Goal: Check status: Check status

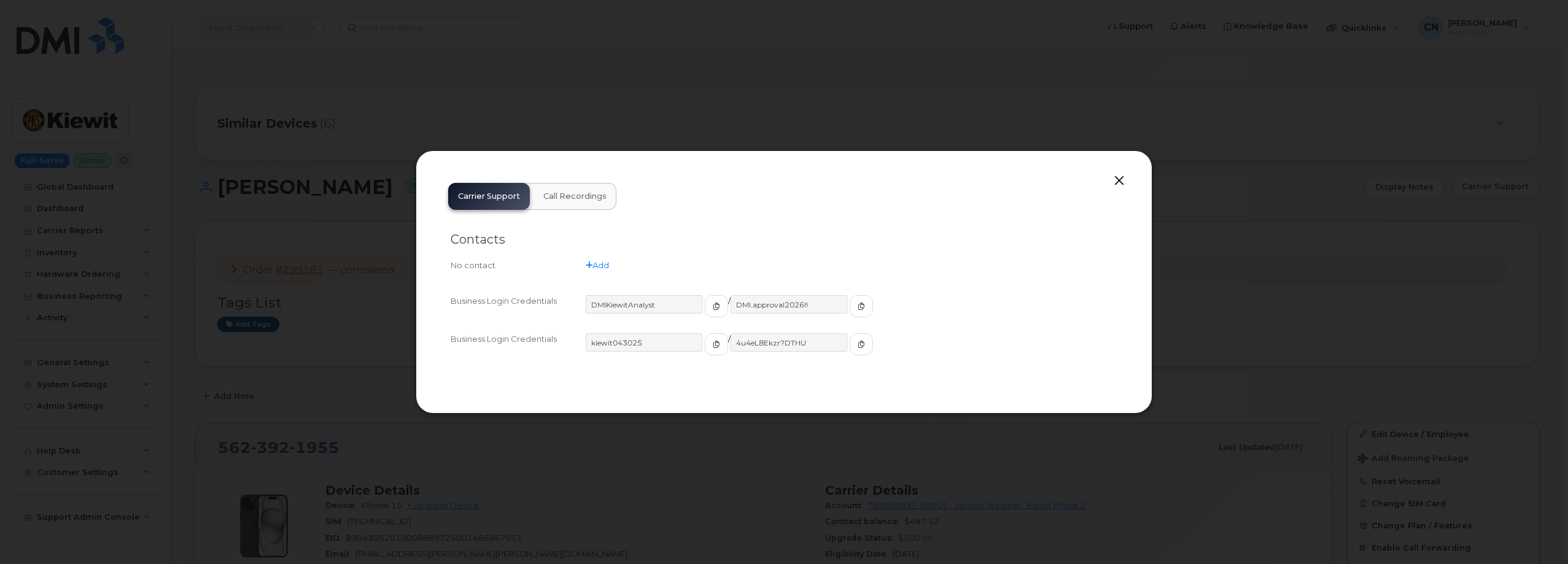
click at [1120, 178] on button "button" at bounding box center [1119, 181] width 19 height 17
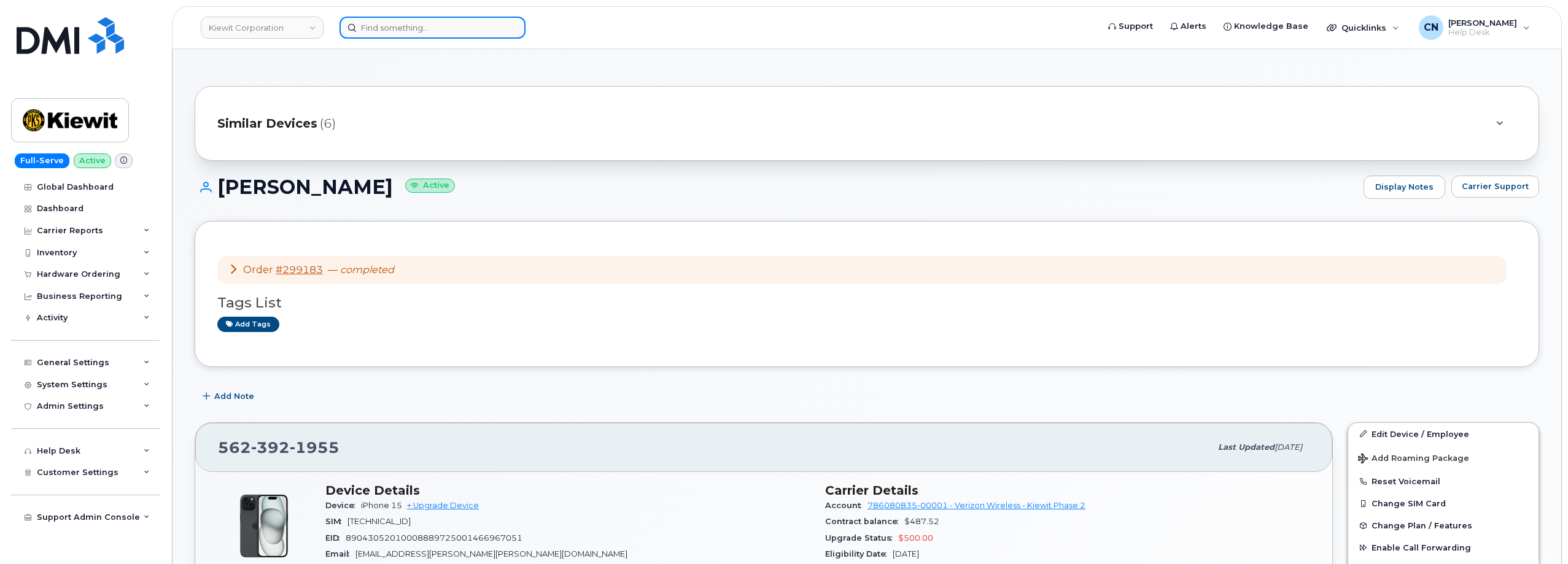
click at [409, 32] on input at bounding box center [432, 28] width 186 height 22
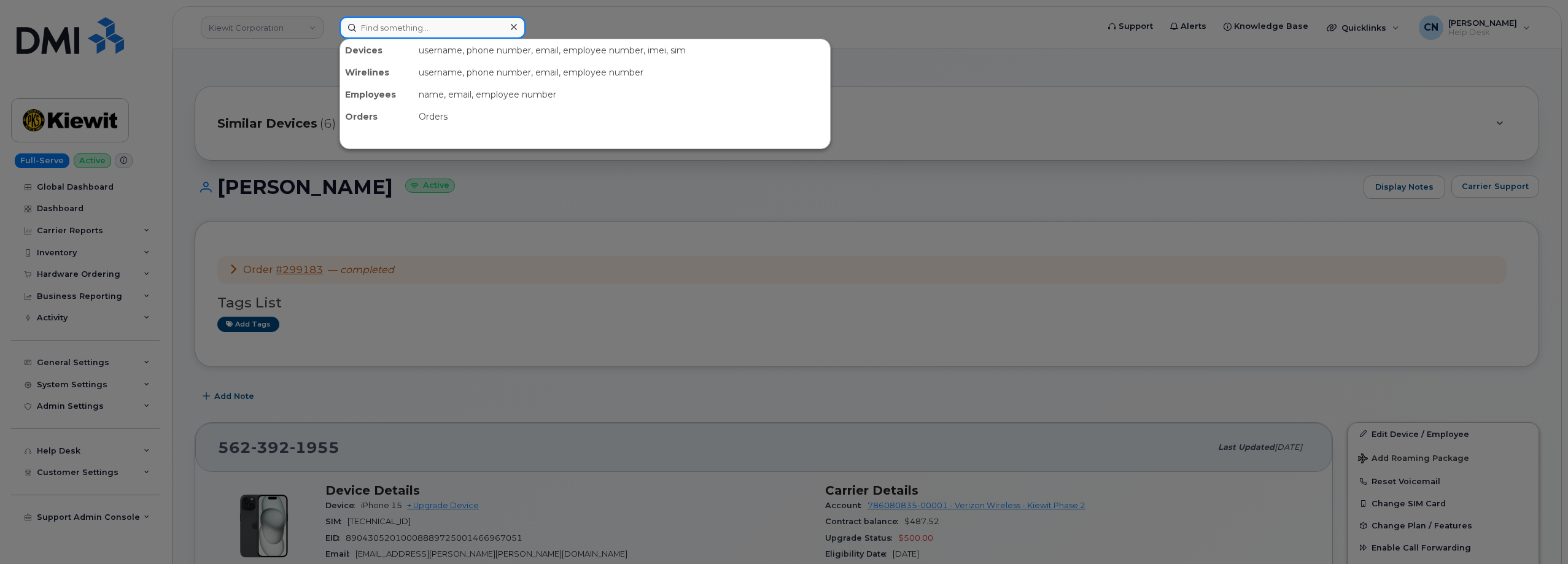
paste input "9566190465"
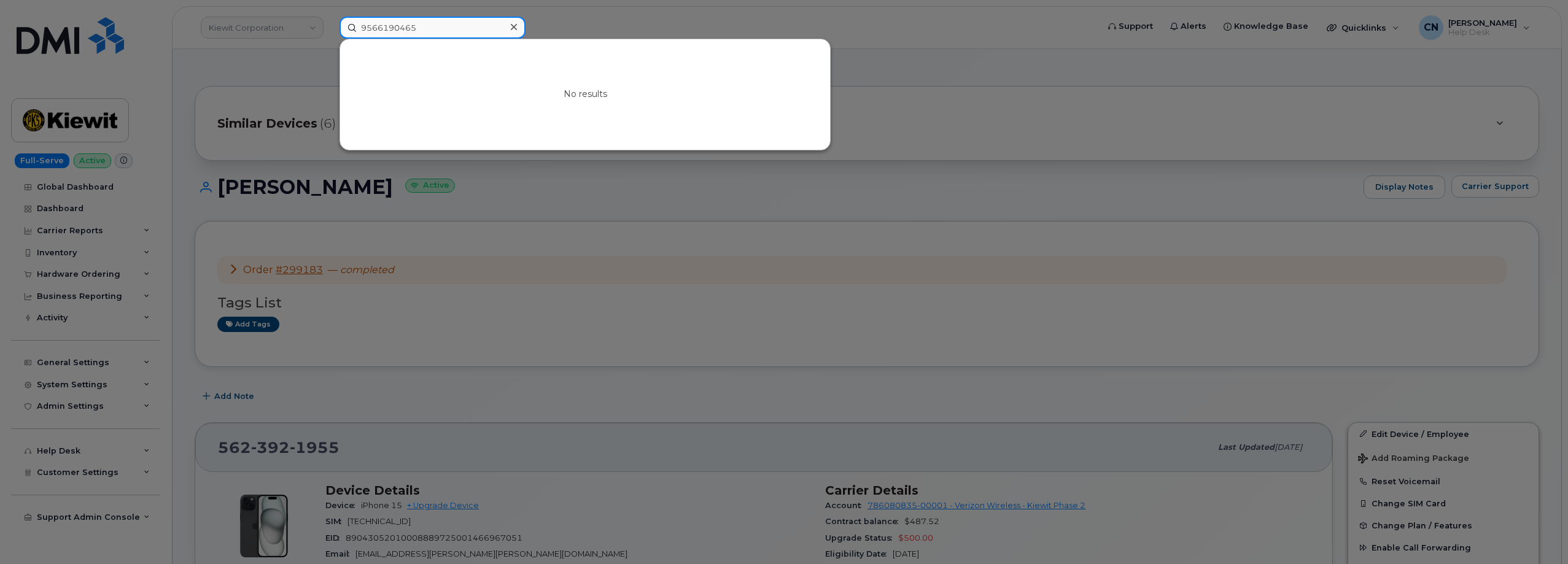
type input "9566190465"
click at [245, 243] on div at bounding box center [784, 282] width 1568 height 564
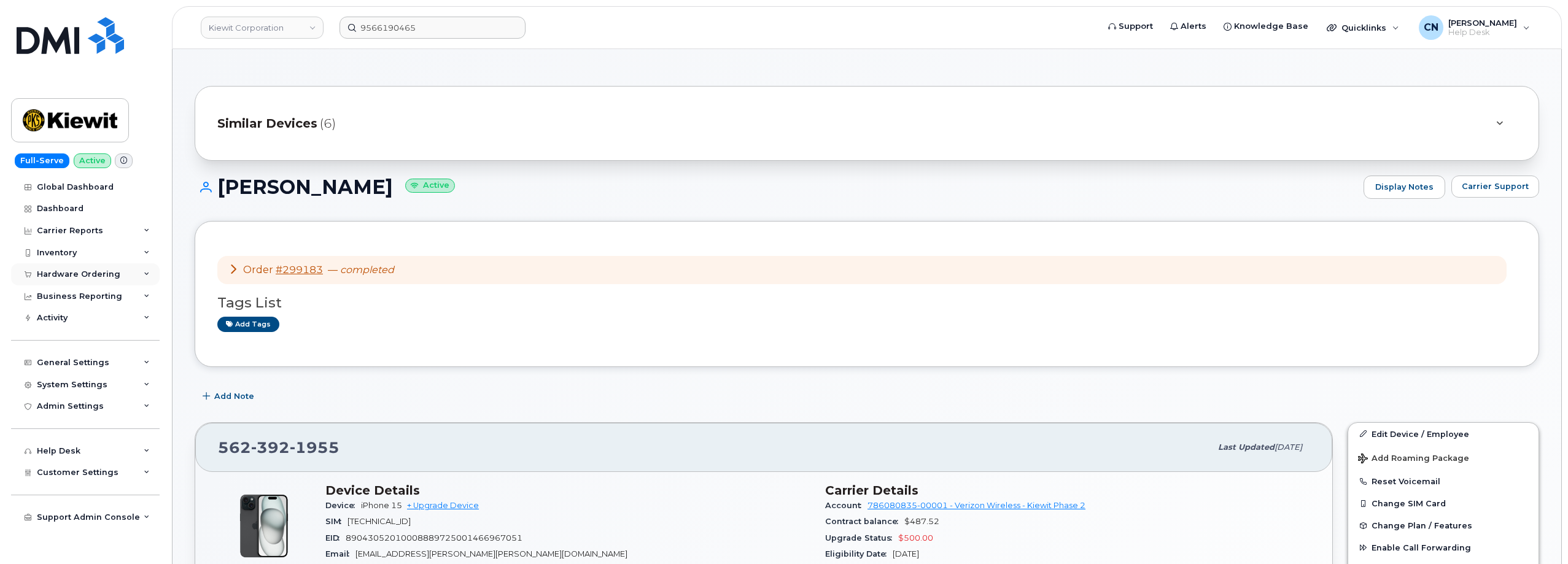
click at [58, 275] on div "Hardware Ordering" at bounding box center [79, 275] width 84 height 10
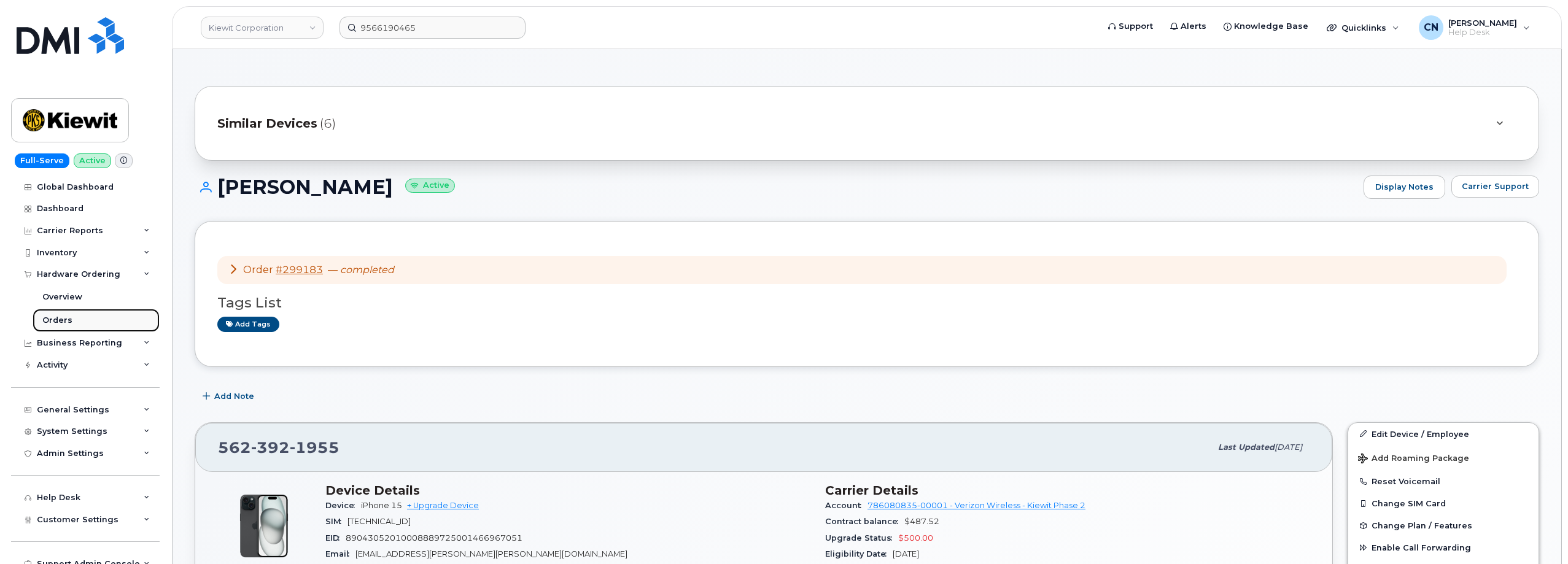
click at [53, 315] on link "Orders" at bounding box center [96, 320] width 127 height 23
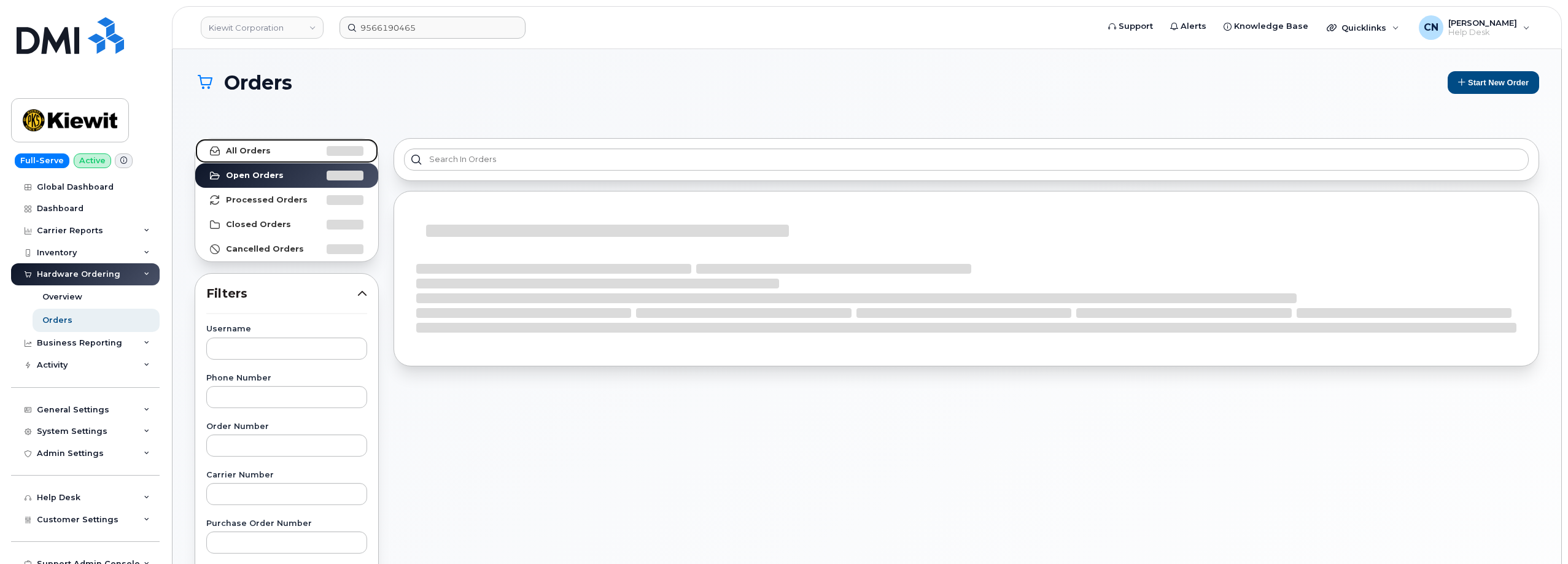
click at [250, 154] on strong "All Orders" at bounding box center [248, 151] width 45 height 10
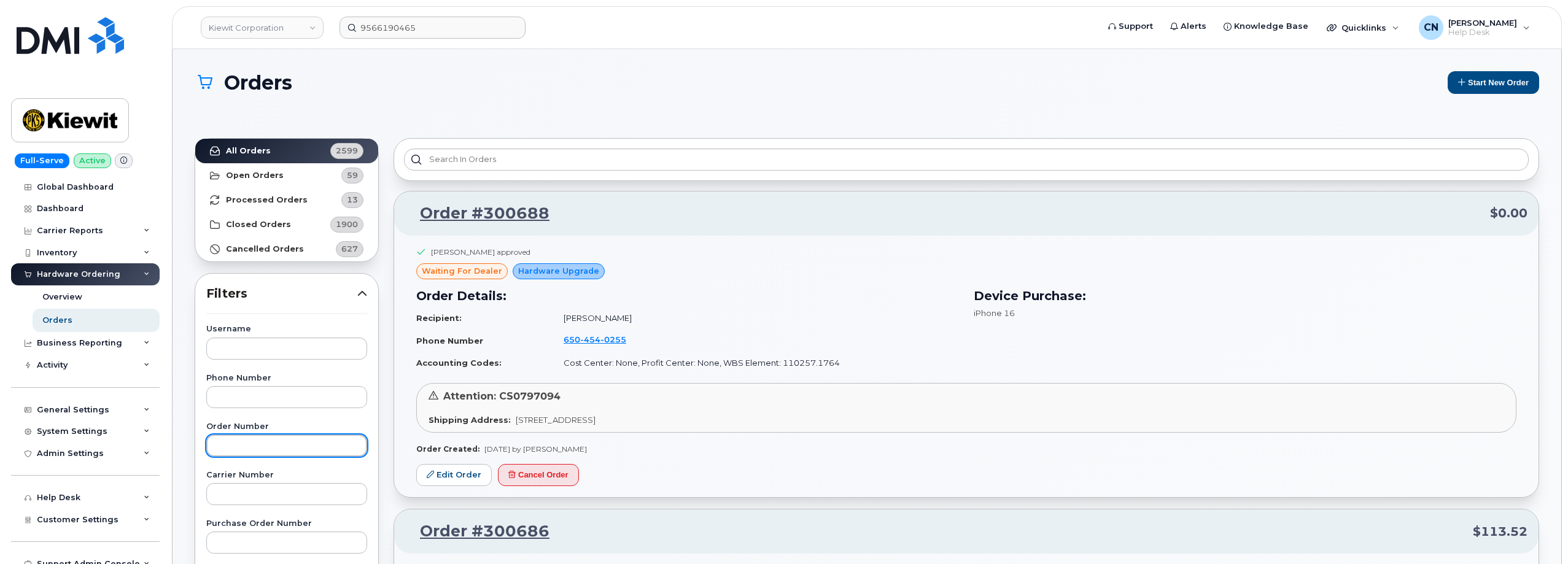
click at [228, 442] on input "text" at bounding box center [286, 446] width 161 height 22
paste input "300423"
type input "300423"
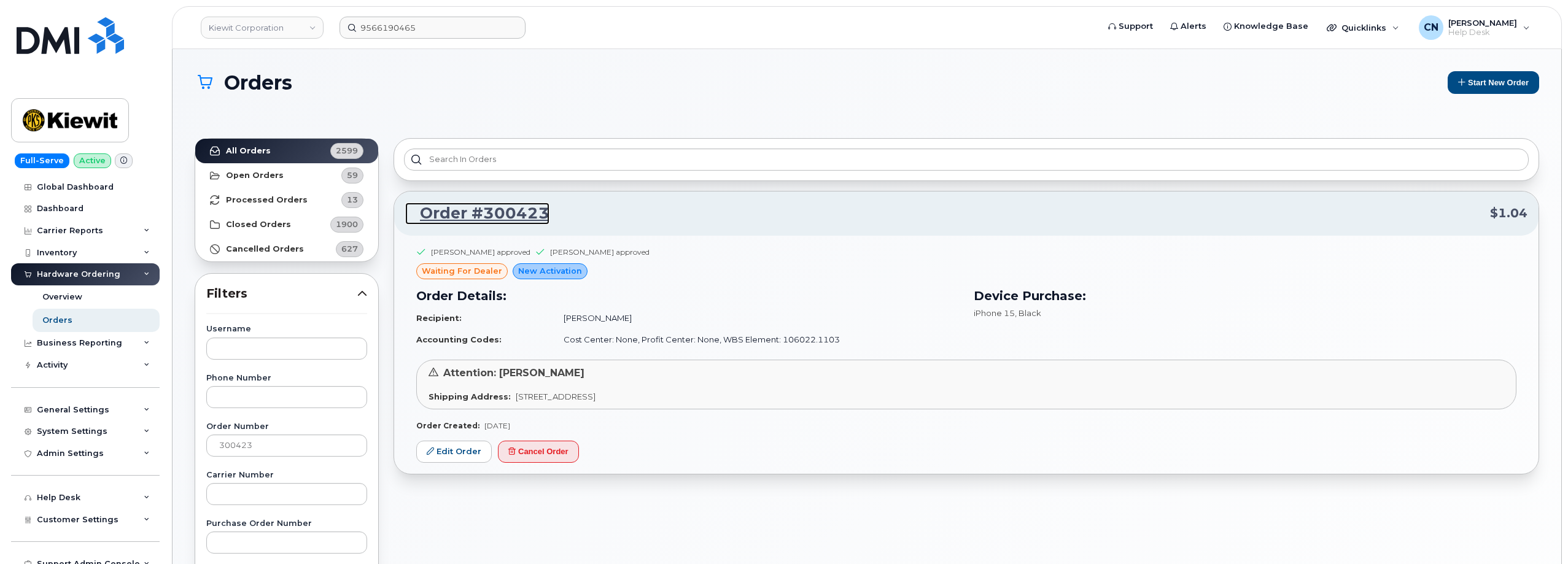
click at [465, 211] on link "Order #300423" at bounding box center [477, 214] width 144 height 22
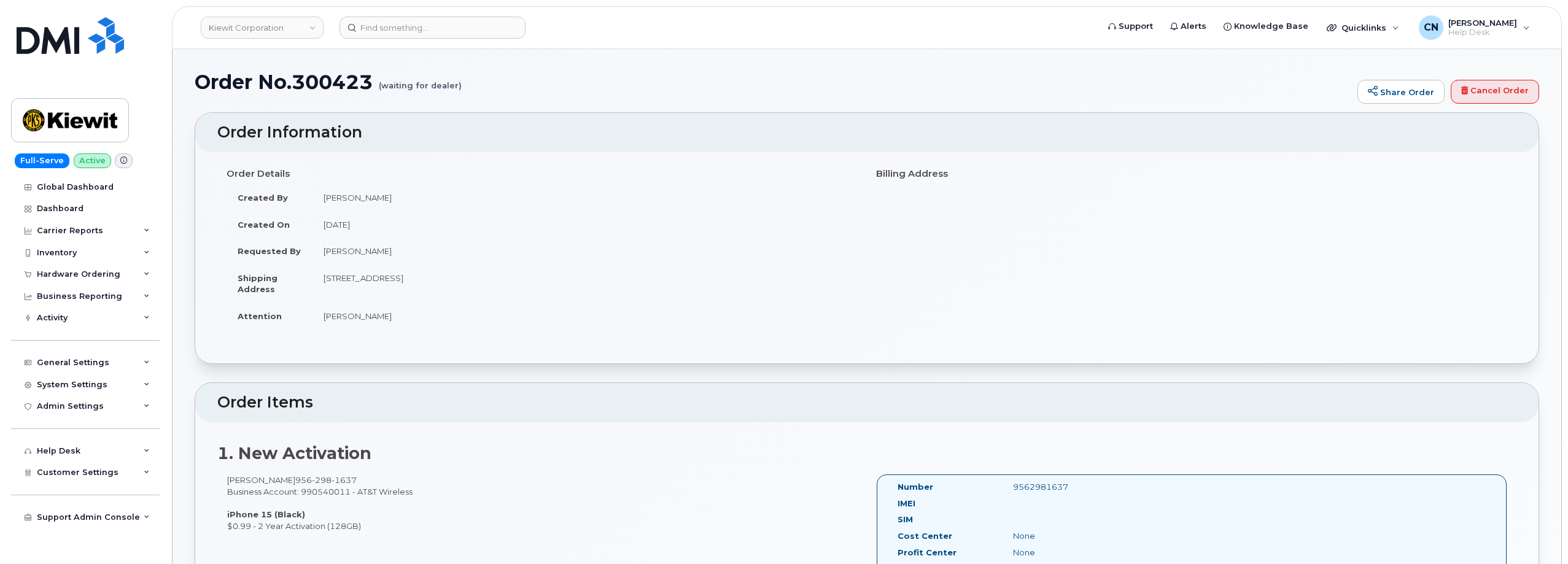
drag, startPoint x: 415, startPoint y: 317, endPoint x: 323, endPoint y: 313, distance: 92.1
click at [323, 313] on td "[PERSON_NAME]" at bounding box center [585, 316] width 545 height 27
copy td "[PERSON_NAME]"
click at [337, 87] on h1 "Order No.300423 (waiting for dealer)" at bounding box center [772, 82] width 1156 height 21
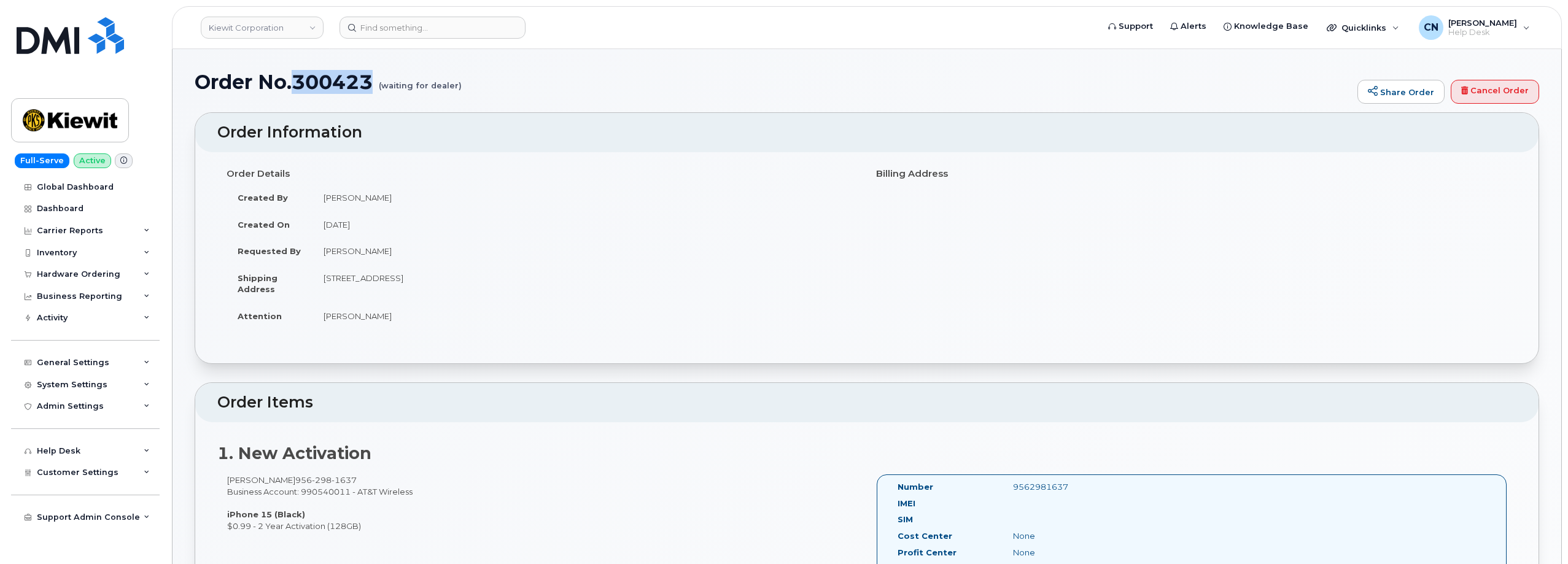
copy h1 "300423"
